Goal: Task Accomplishment & Management: Manage account settings

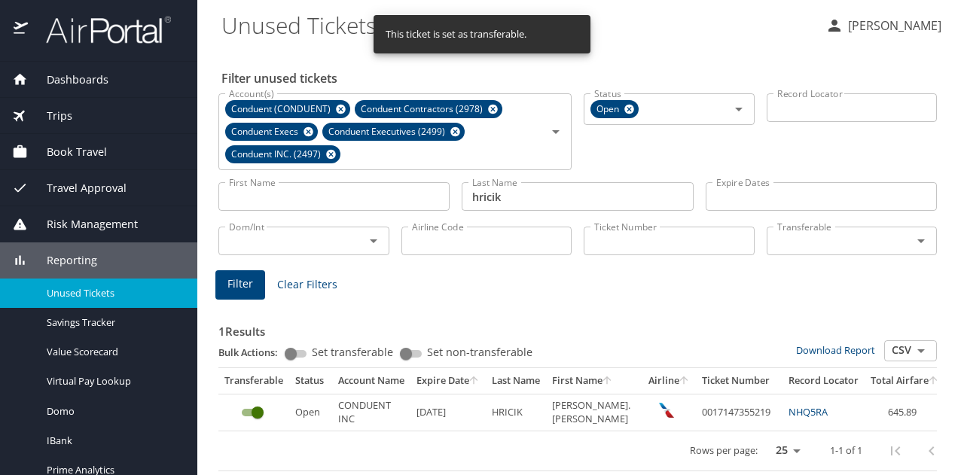
scroll to position [12, 0]
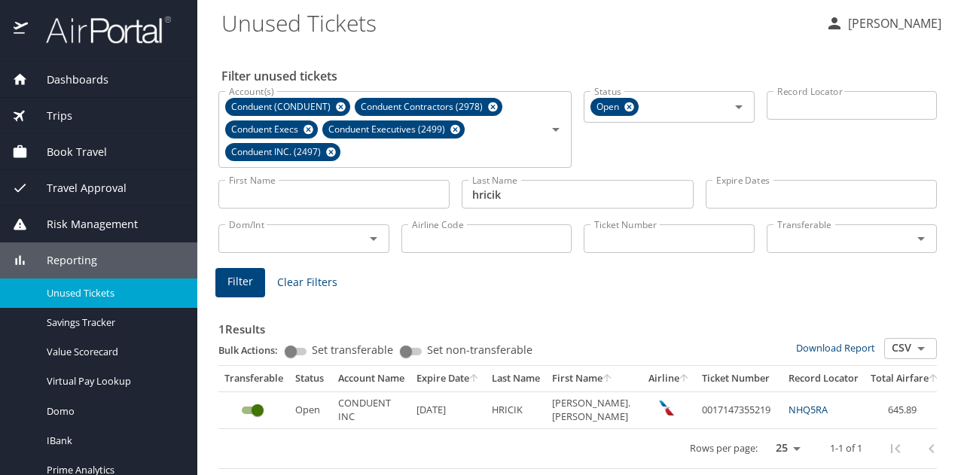
click at [72, 87] on span "Dashboards" at bounding box center [68, 80] width 81 height 17
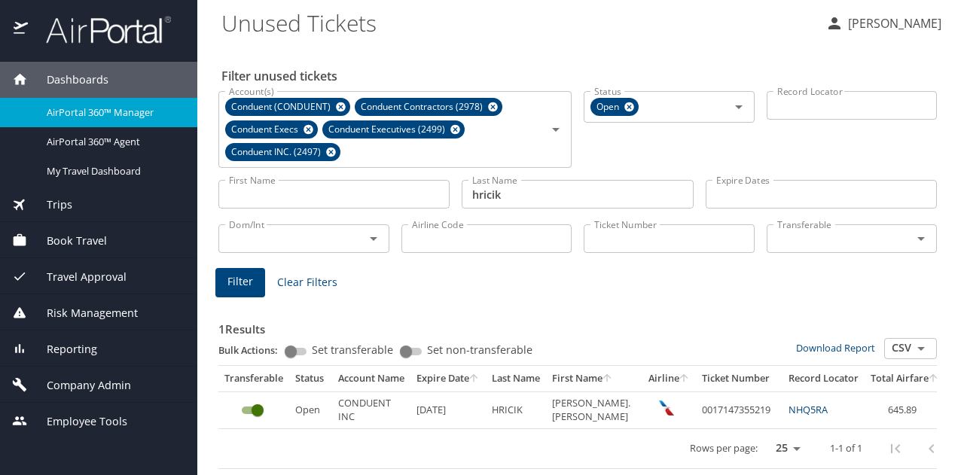
click at [69, 114] on span "AirPortal 360™ Manager" at bounding box center [113, 112] width 132 height 14
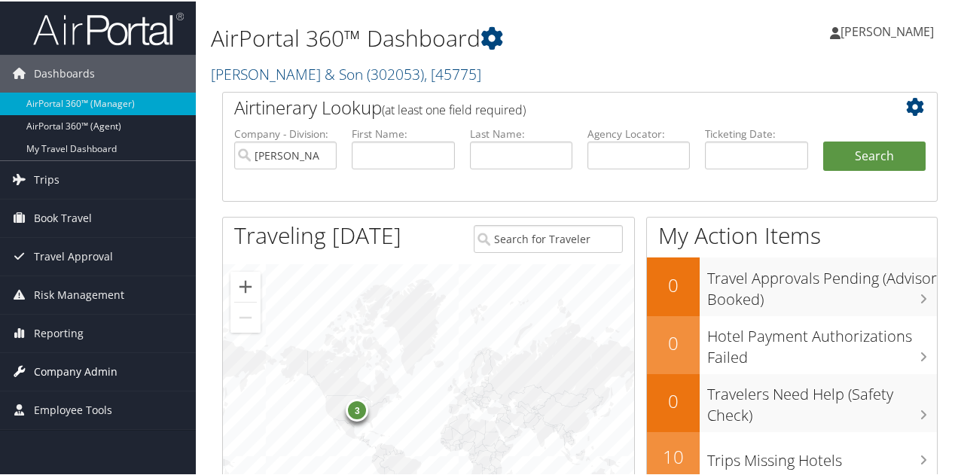
click at [85, 365] on span "Company Admin" at bounding box center [76, 371] width 84 height 38
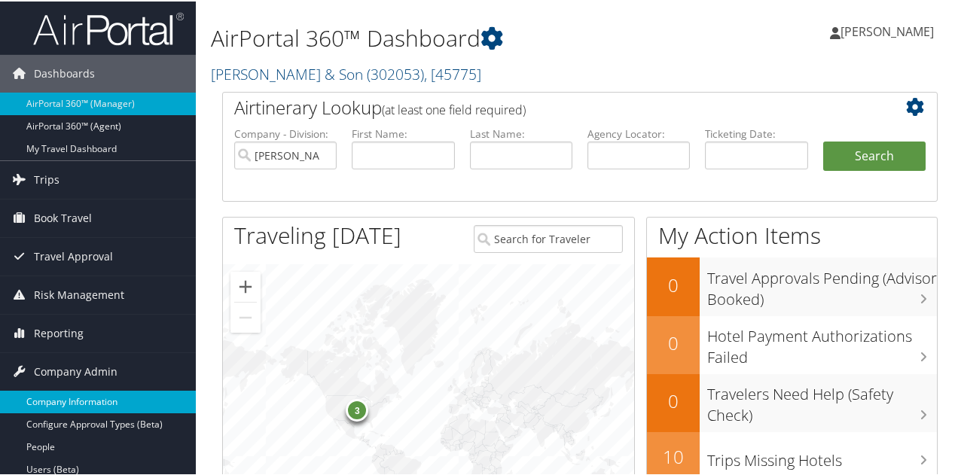
click at [87, 390] on link "Company Information" at bounding box center [98, 400] width 196 height 23
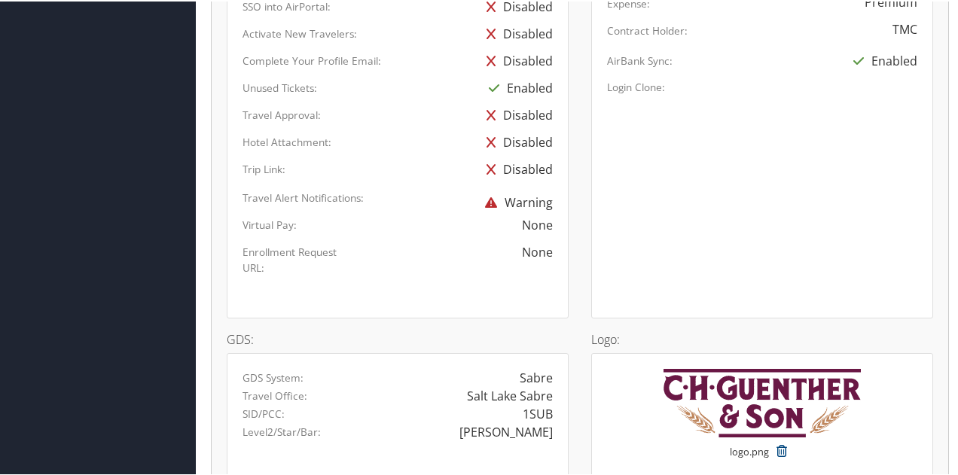
scroll to position [1084, 0]
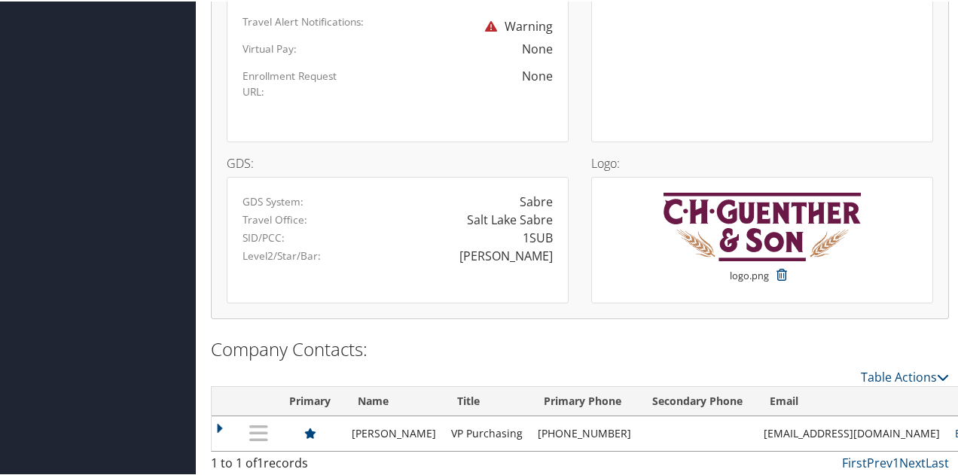
click at [954, 430] on link "Edit" at bounding box center [964, 432] width 20 height 14
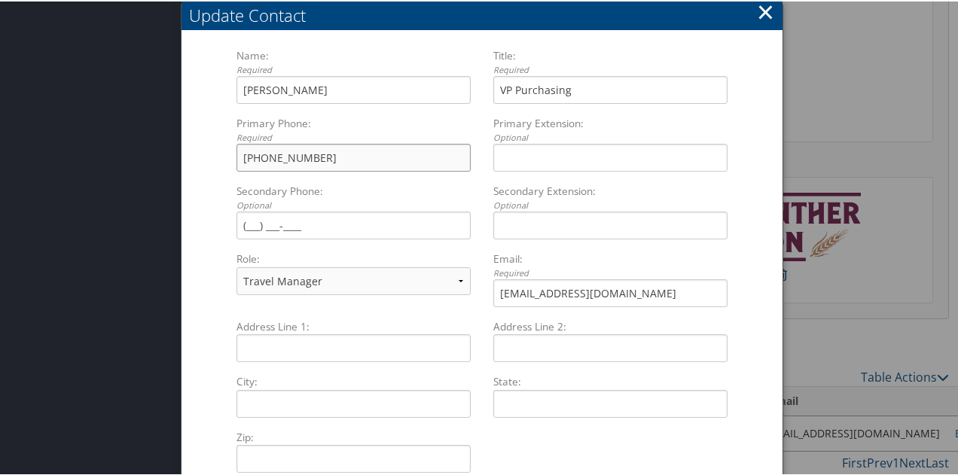
drag, startPoint x: 334, startPoint y: 159, endPoint x: 198, endPoint y: 164, distance: 136.4
